Goal: Task Accomplishment & Management: Manage account settings

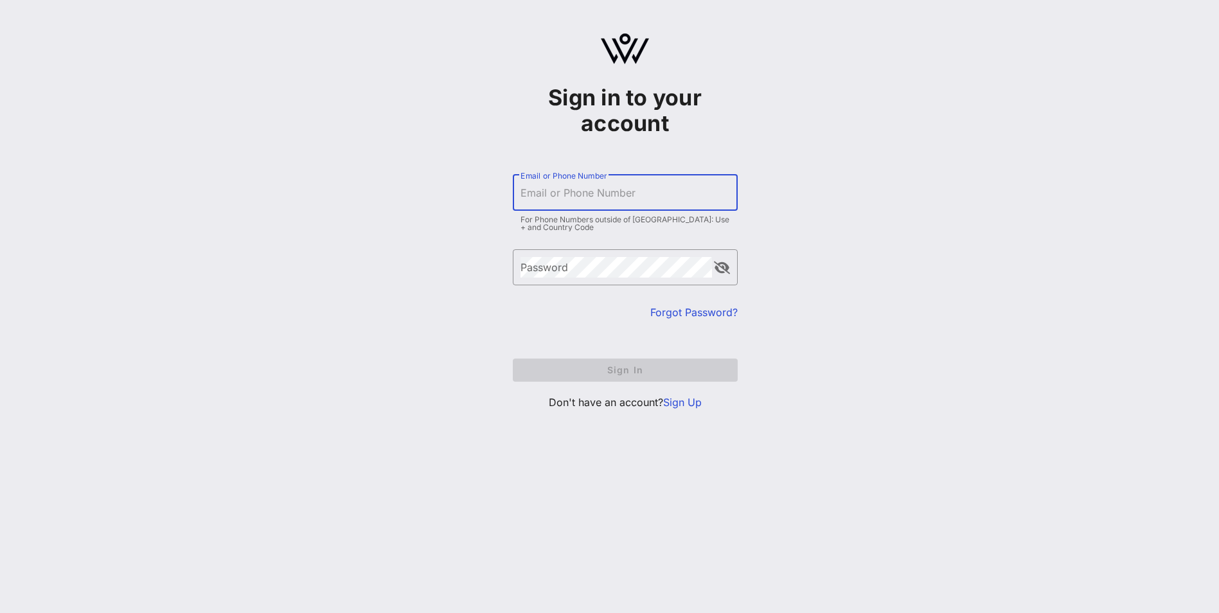
click at [598, 190] on input "Email or Phone Number" at bounding box center [626, 193] width 210 height 21
click at [427, 238] on div "Sign in to your account ​ Email or Phone Number For Phone Numbers outside of US…" at bounding box center [625, 227] width 1188 height 454
click at [694, 405] on link "Sign Up" at bounding box center [682, 402] width 39 height 13
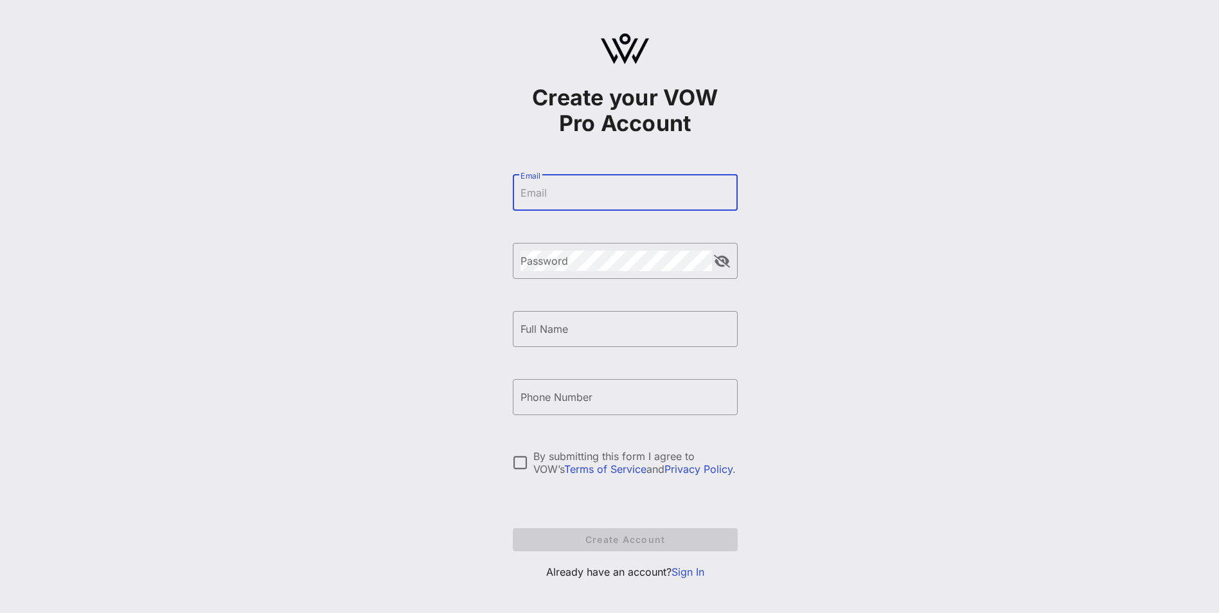
click at [572, 202] on input "Email" at bounding box center [626, 193] width 210 height 21
type input "agriffin@ahip.org"
type input "Aron Griffin Griffin"
type input "+12023687183"
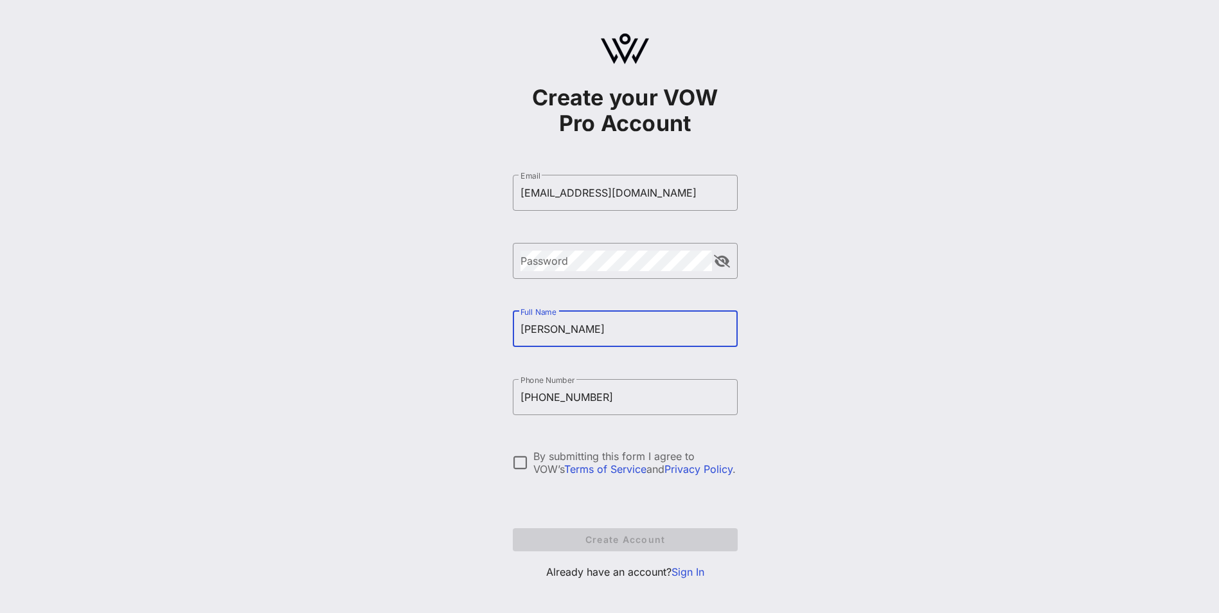
drag, startPoint x: 577, startPoint y: 329, endPoint x: 548, endPoint y: 334, distance: 29.9
click at [548, 334] on input "Aron Griffin Griffin" at bounding box center [626, 329] width 210 height 21
type input "Aron Griffin"
click at [386, 367] on div "Create your VOW Pro Account ​ Email agriffin@ahip.org ​ Password ​ Full Name Ar…" at bounding box center [625, 311] width 1188 height 623
click at [589, 273] on div "Password" at bounding box center [617, 261] width 192 height 36
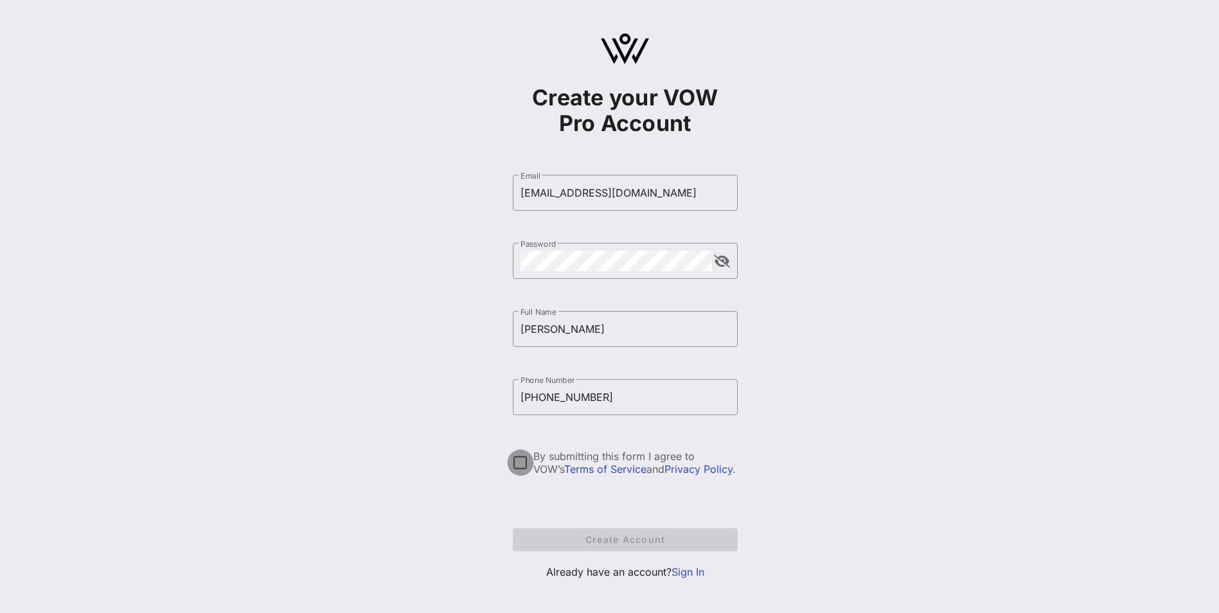
click at [518, 465] on div at bounding box center [521, 463] width 22 height 22
click at [587, 539] on span "Create Account" at bounding box center [625, 539] width 204 height 11
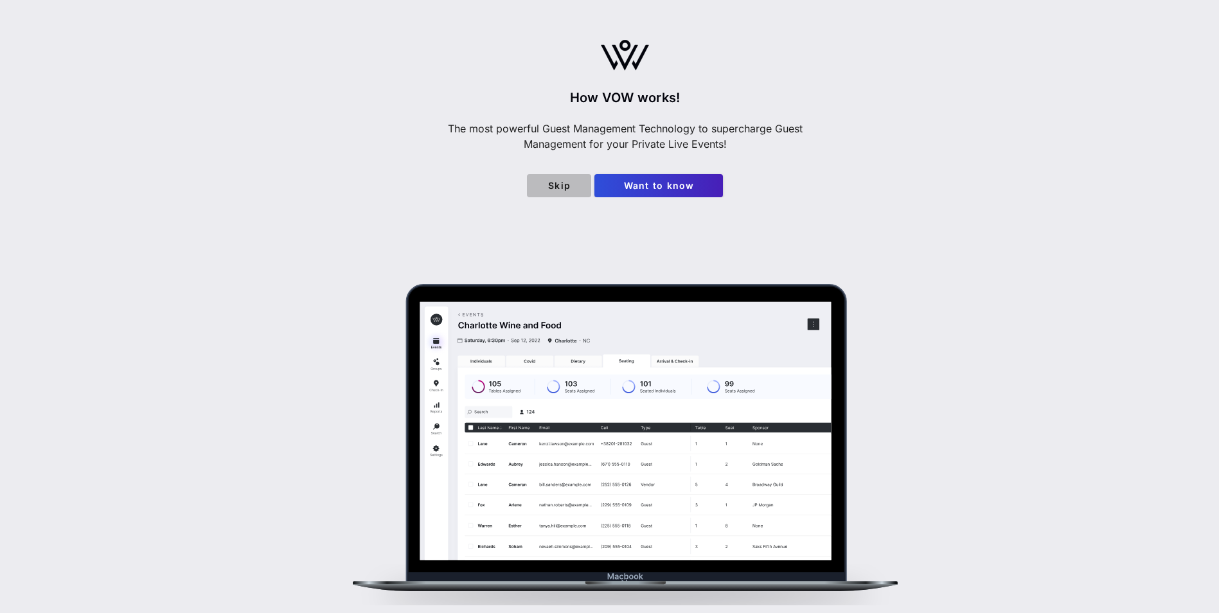
click at [572, 190] on span "Skip" at bounding box center [559, 185] width 44 height 11
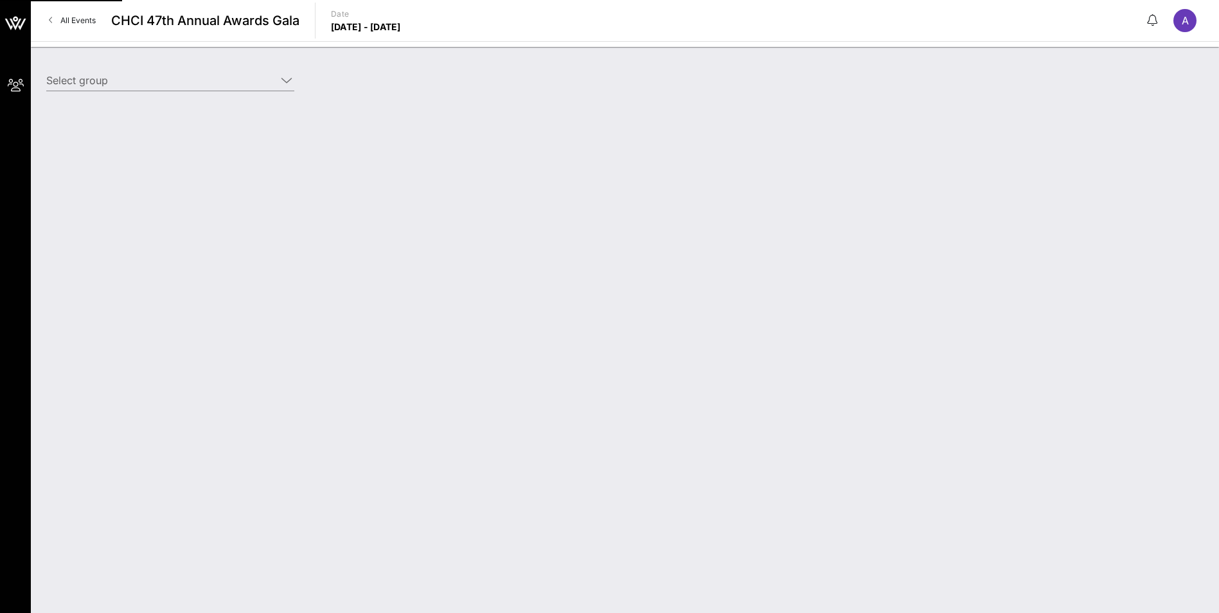
type input "America's Health Insurance Plan (AHIP) (America's Health Insurance Plan (AHIP))…"
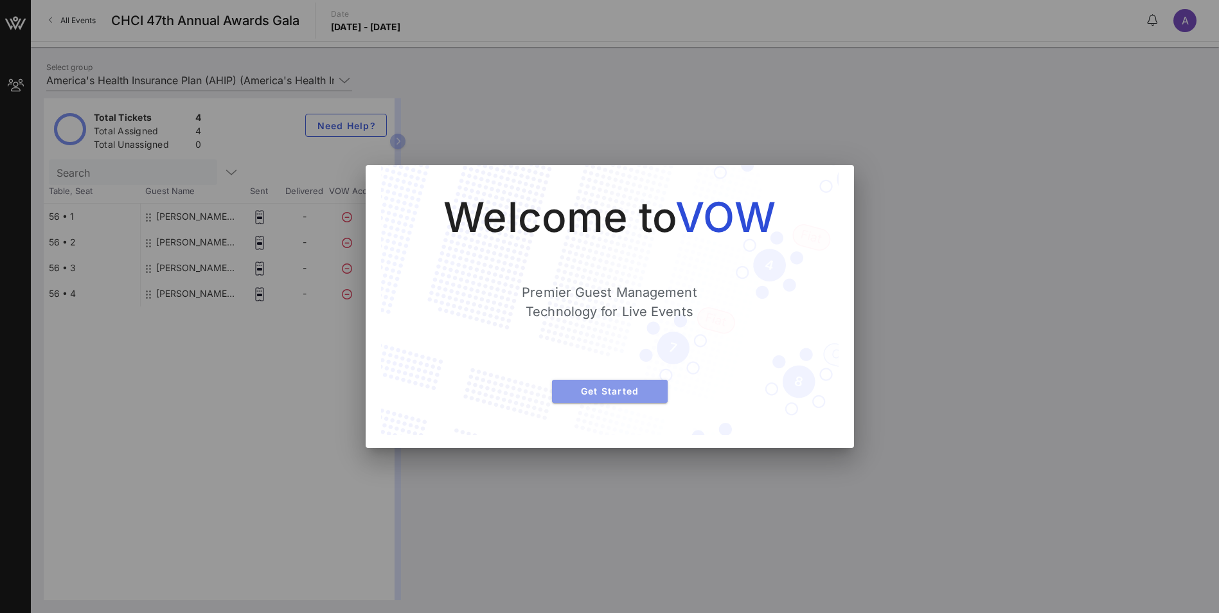
click at [609, 388] on span "Get Started" at bounding box center [609, 391] width 95 height 11
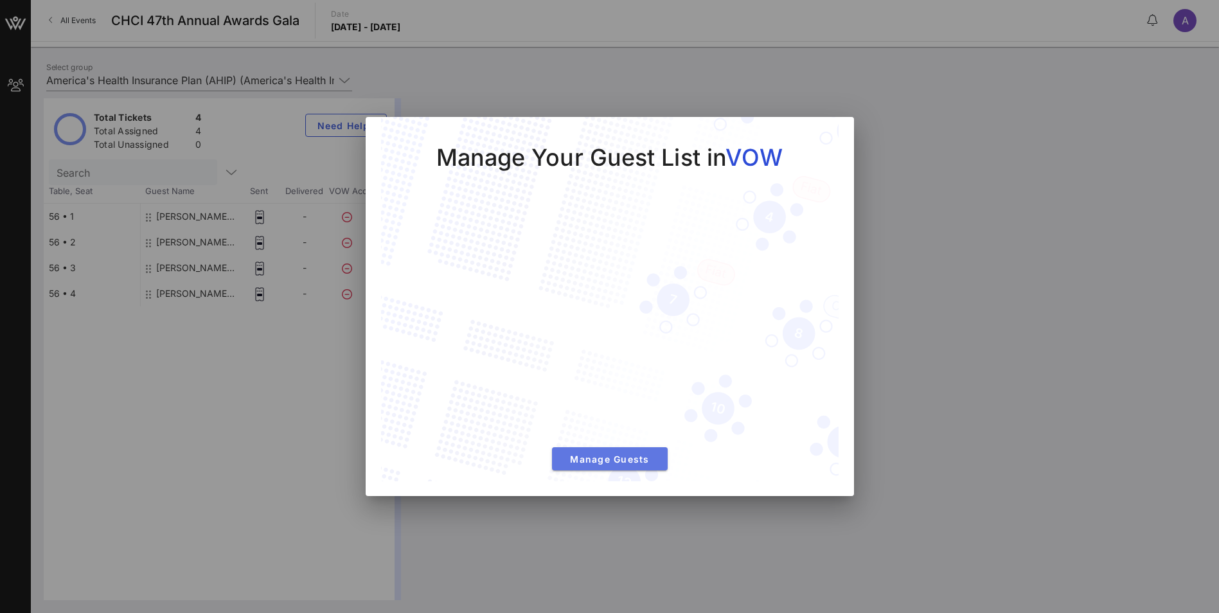
click at [613, 460] on span "Manage Guests" at bounding box center [609, 459] width 95 height 11
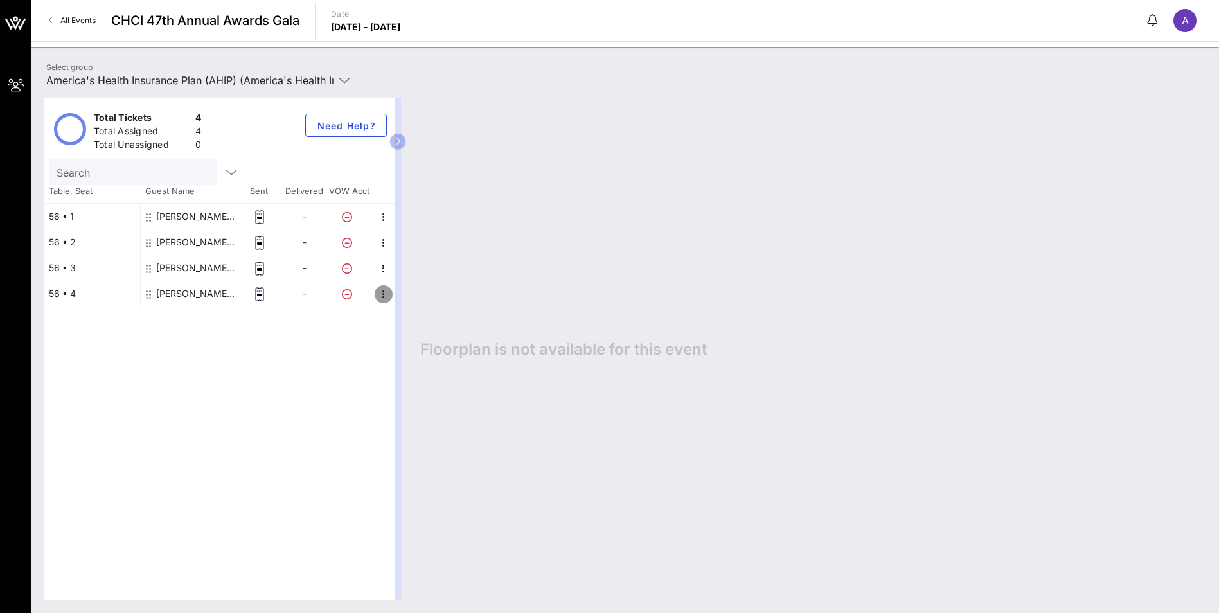
click at [380, 294] on icon "button" at bounding box center [383, 294] width 15 height 15
click at [336, 385] on div "Total Tickets 4 Total Assigned 4 Total Unassigned 0 Need Help? Search Table, Se…" at bounding box center [219, 349] width 351 height 502
click at [382, 218] on icon "button" at bounding box center [383, 217] width 15 height 15
click at [415, 220] on div "Edit" at bounding box center [430, 221] width 54 height 10
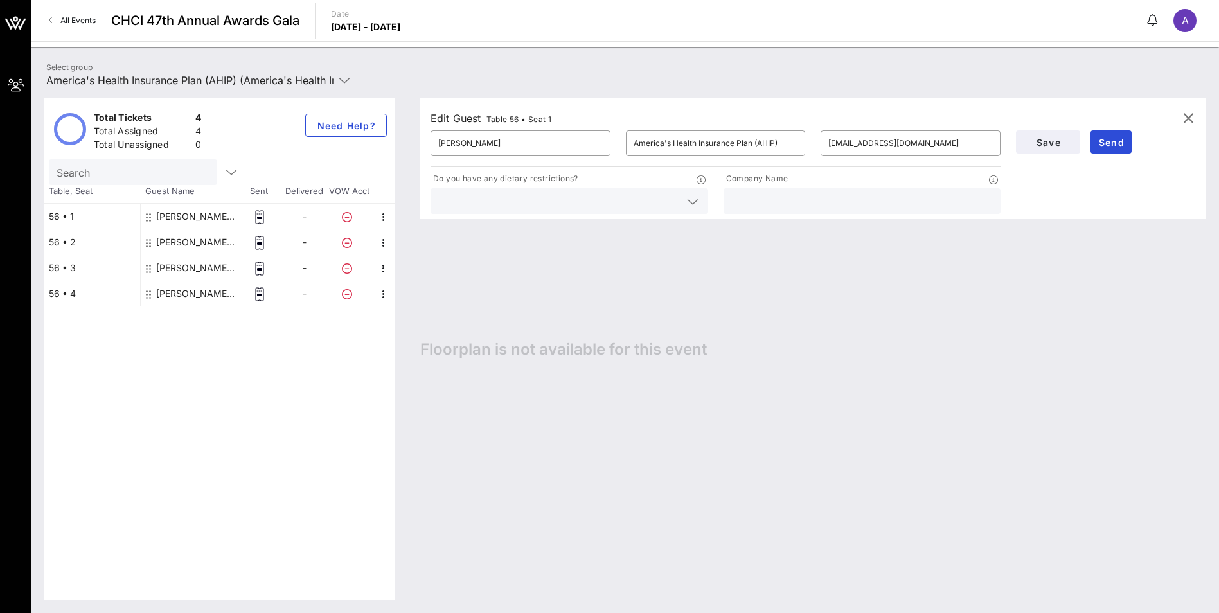
click at [178, 173] on input "Search" at bounding box center [132, 172] width 150 height 17
click at [224, 168] on icon "button" at bounding box center [231, 172] width 15 height 15
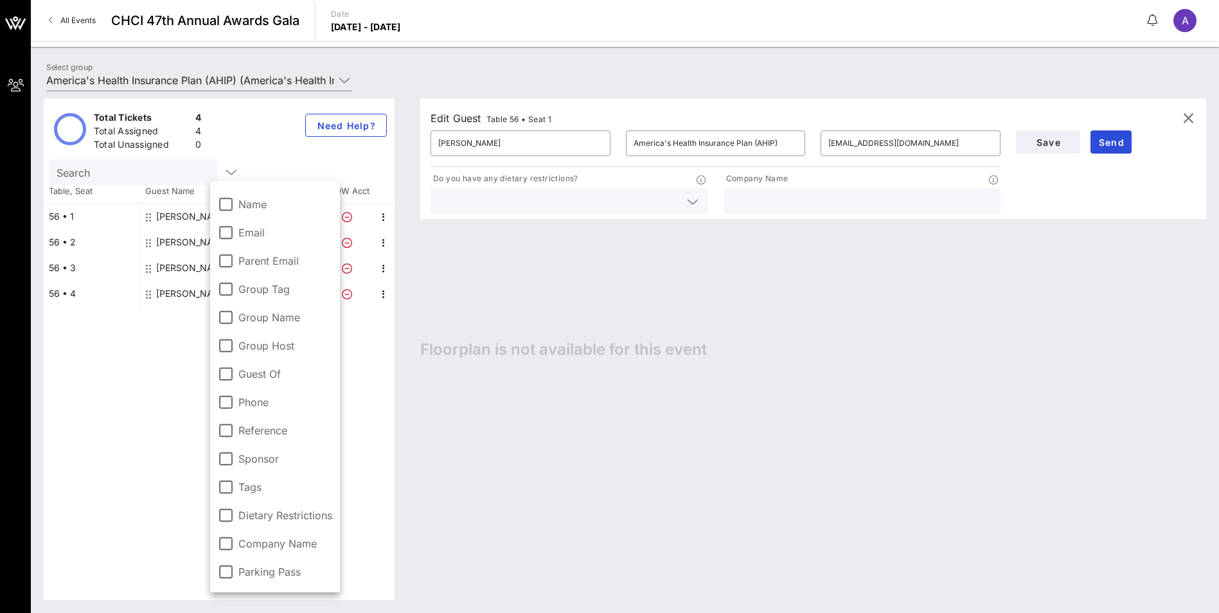
click at [247, 124] on div "Total Tickets 4 Total Assigned 4 Total Unassigned 0 Need Help?" at bounding box center [219, 128] width 351 height 61
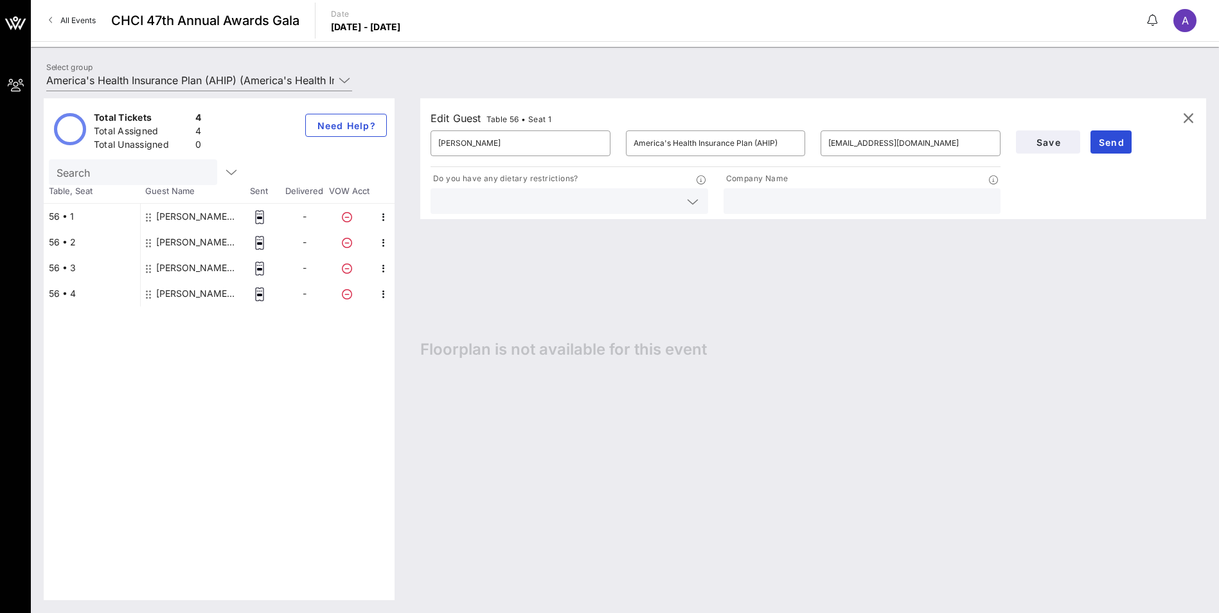
click at [622, 287] on div "Edit Guest Table 56 • Seat 1 ​ LaShawn McIver ​ America's Health Insurance Plan…" at bounding box center [807, 349] width 799 height 502
click at [73, 18] on span "All Events" at bounding box center [77, 20] width 35 height 10
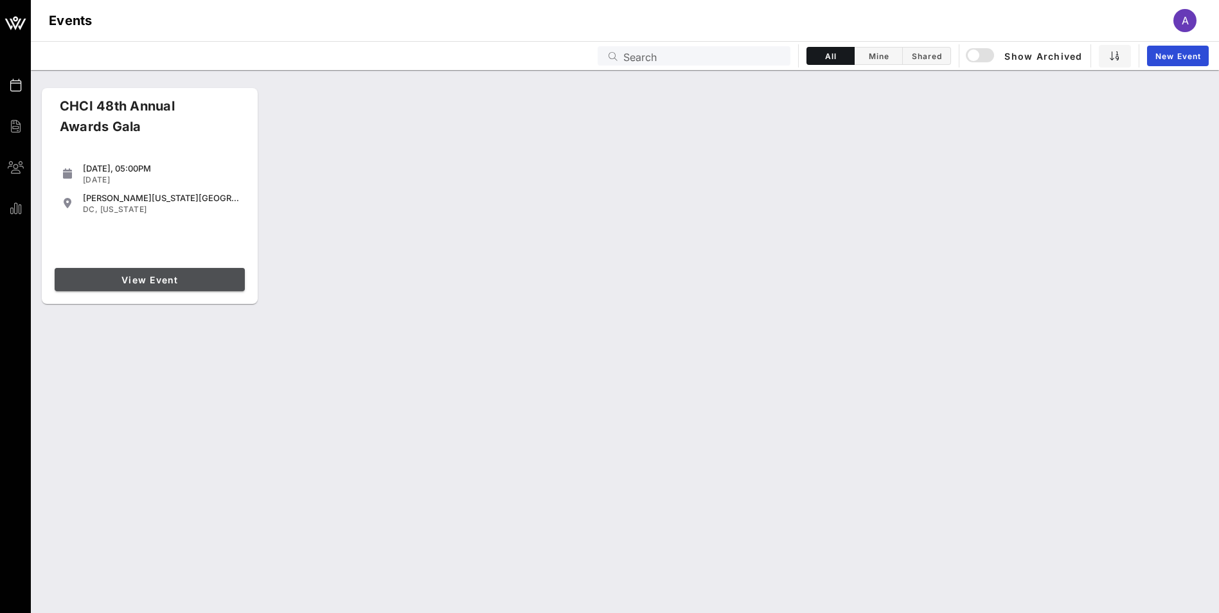
click at [145, 275] on span "View Event" at bounding box center [150, 279] width 180 height 11
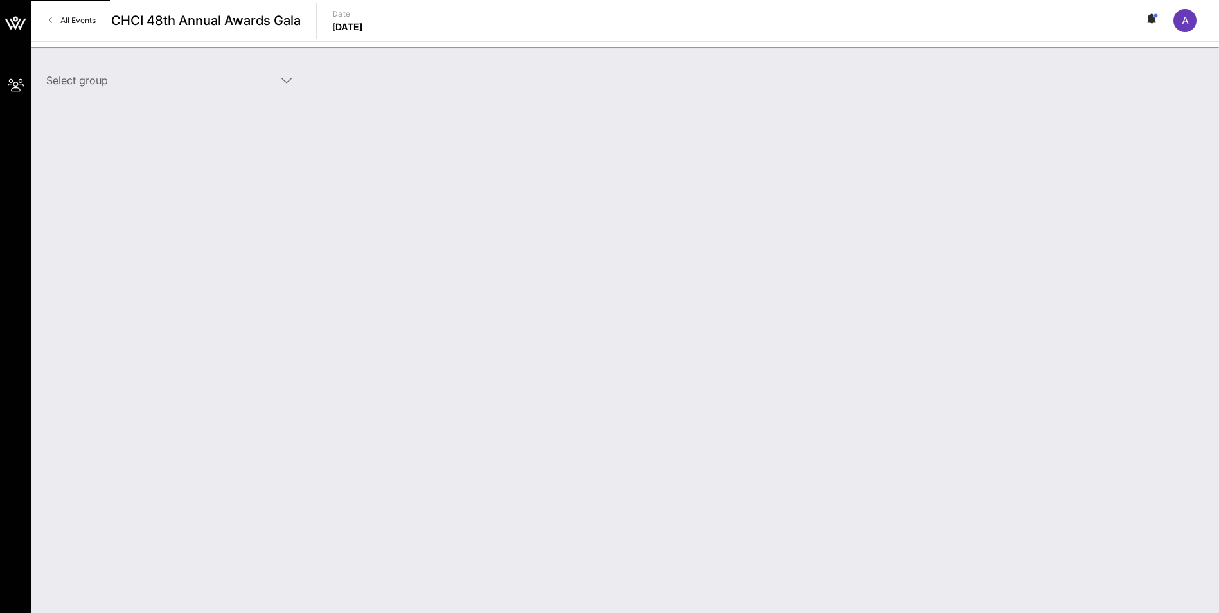
type input "America's Health Insurance Plan (AHIP) (Americas Health Insurance Plan (AHIP)) …"
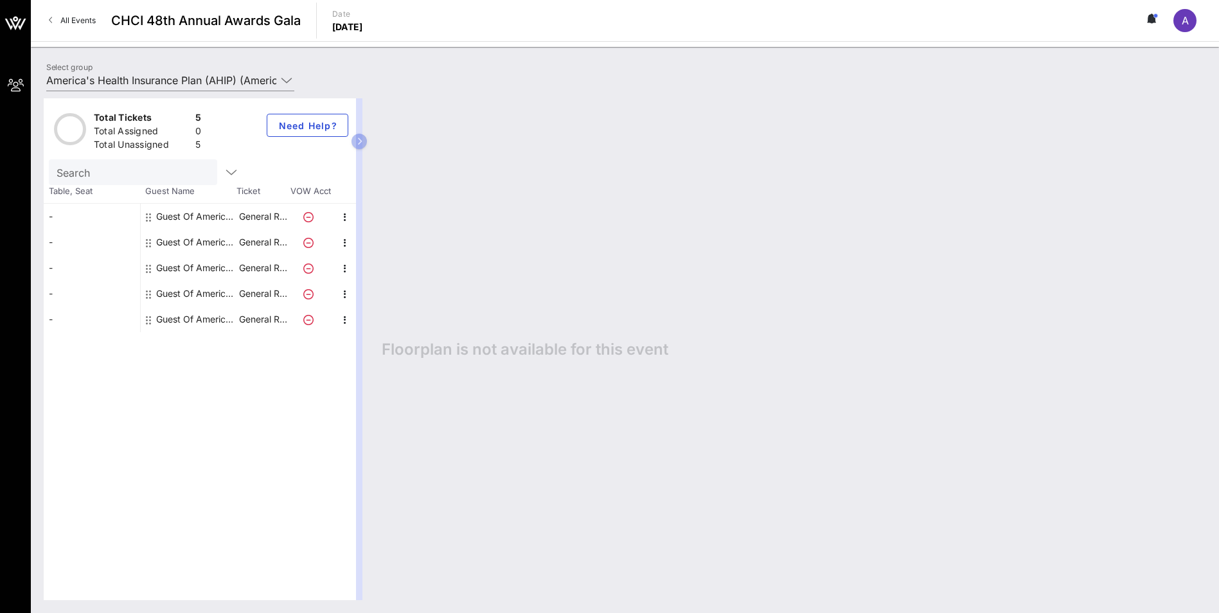
click at [523, 455] on div "Floorplan is not available for this event" at bounding box center [788, 349] width 838 height 502
click at [488, 399] on div "Floorplan is not available for this event" at bounding box center [788, 349] width 838 height 502
click at [357, 143] on icon "button" at bounding box center [360, 142] width 6 height 8
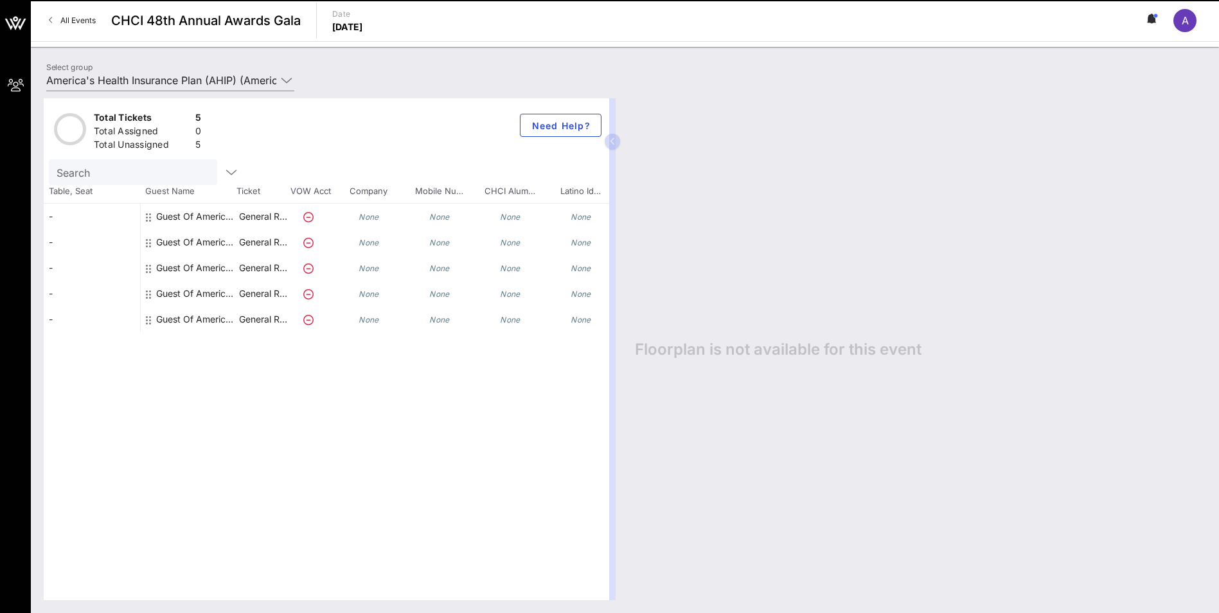
click at [613, 134] on button "button" at bounding box center [612, 141] width 15 height 15
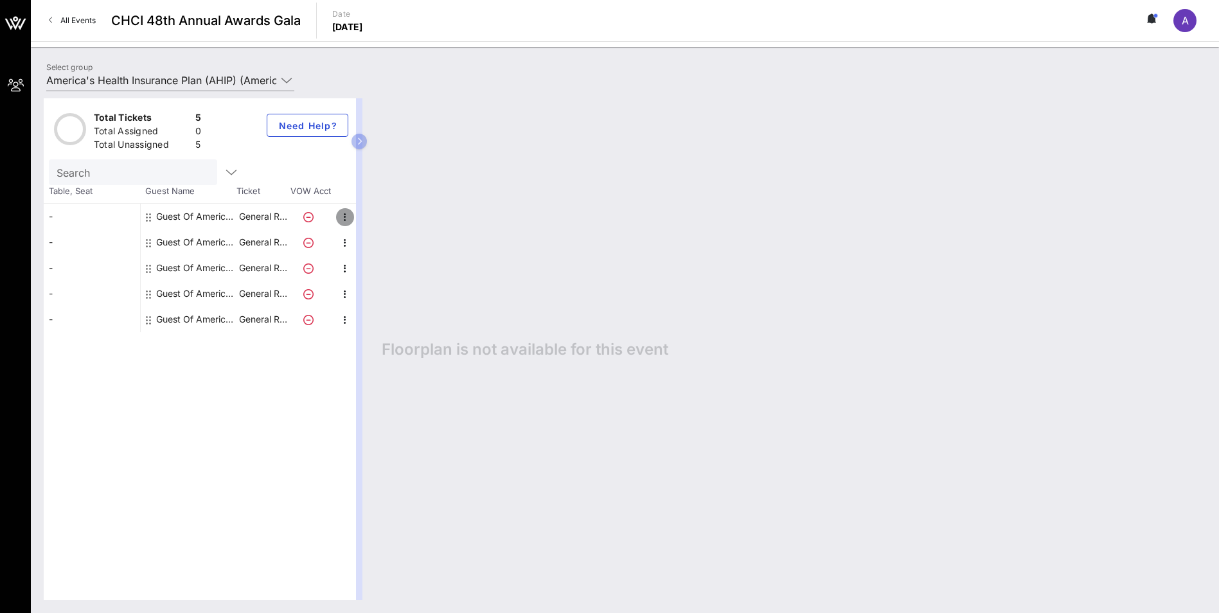
click at [345, 216] on icon "button" at bounding box center [344, 217] width 15 height 15
click at [369, 219] on div "Edit" at bounding box center [377, 221] width 26 height 10
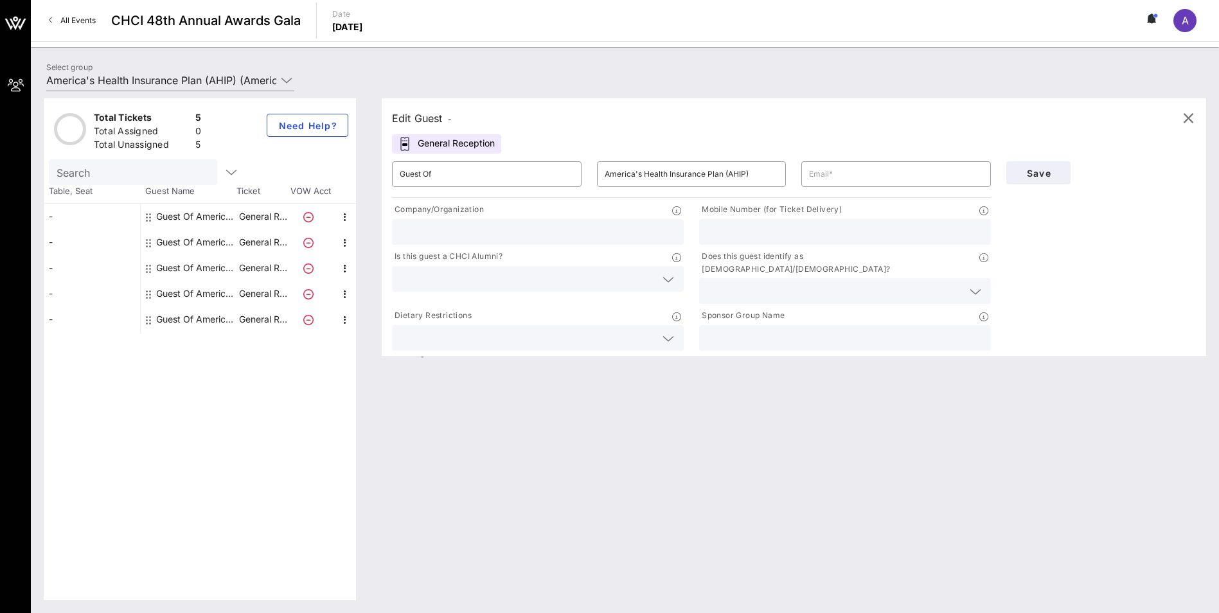
click at [640, 444] on div "Edit Guest - General Reception ​ Guest Of ​ America's Health Insurance Plan (AH…" at bounding box center [788, 349] width 838 height 502
click at [1185, 113] on icon "button" at bounding box center [1188, 118] width 15 height 15
